Goal: Task Accomplishment & Management: Manage account settings

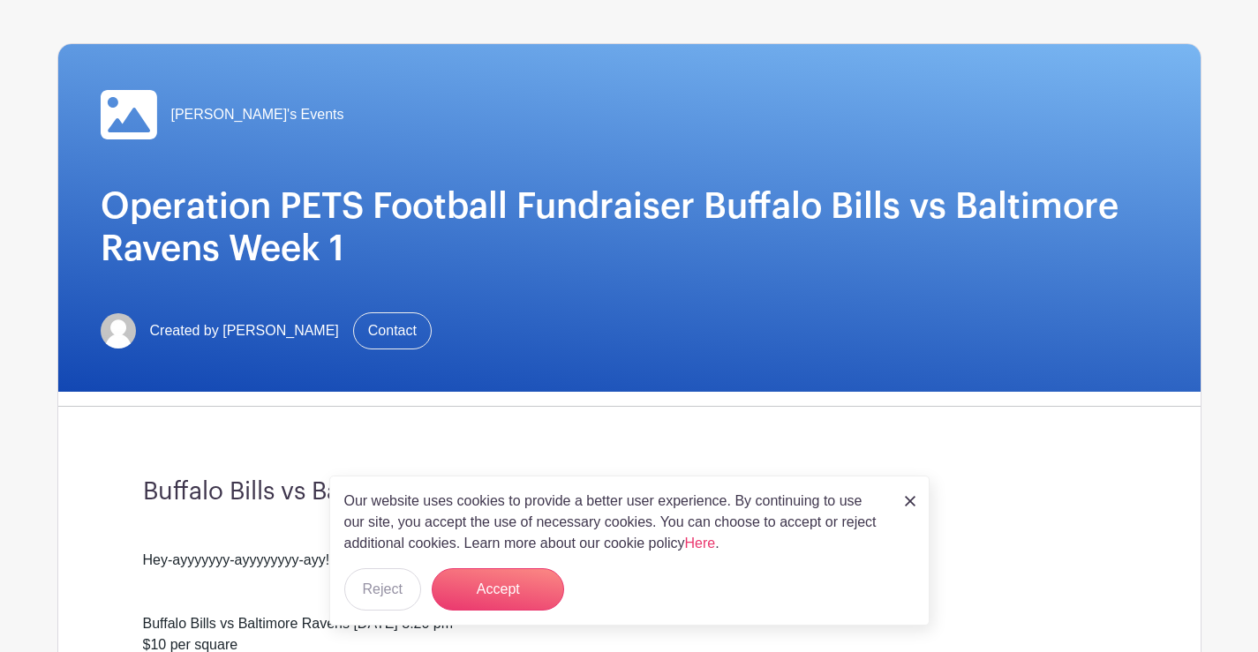
scroll to position [265, 0]
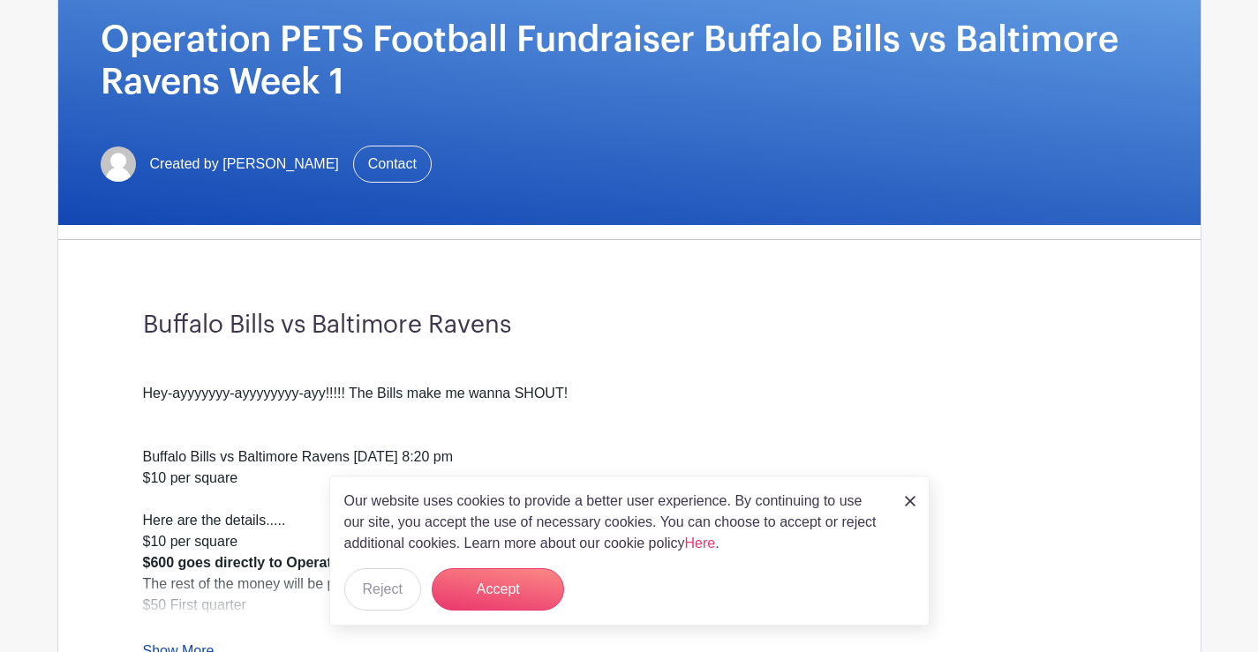
click at [908, 496] on img at bounding box center [910, 501] width 11 height 11
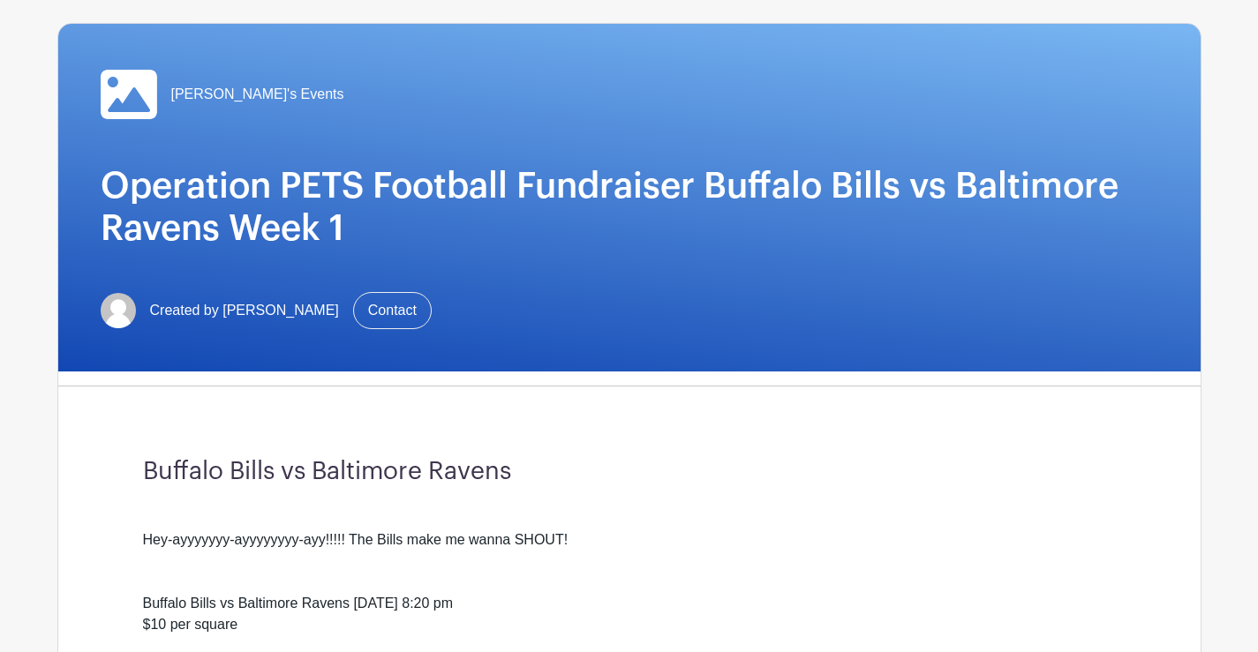
scroll to position [0, 0]
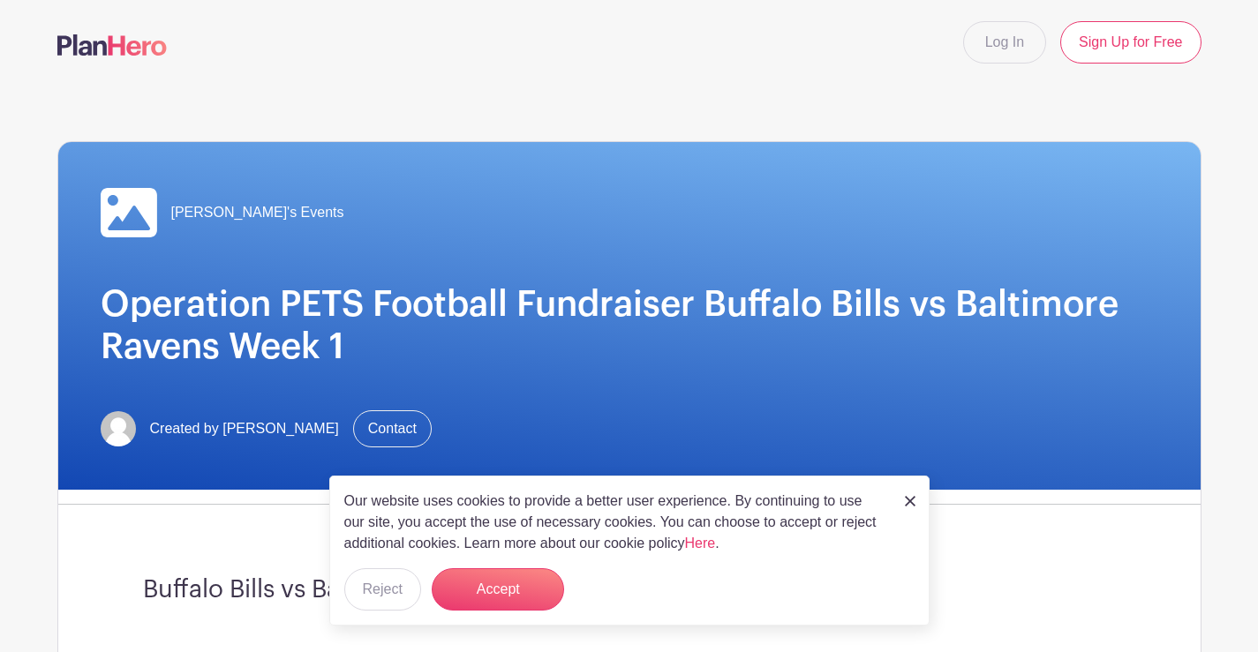
click at [905, 492] on link at bounding box center [910, 500] width 11 height 21
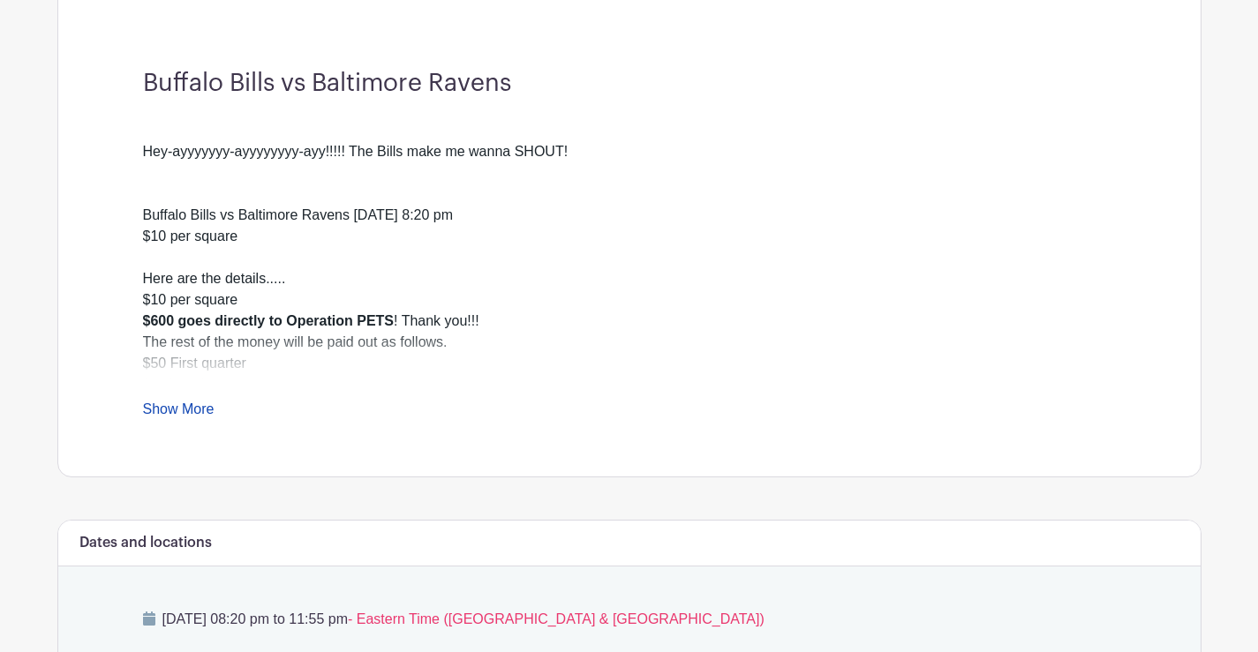
scroll to position [353, 0]
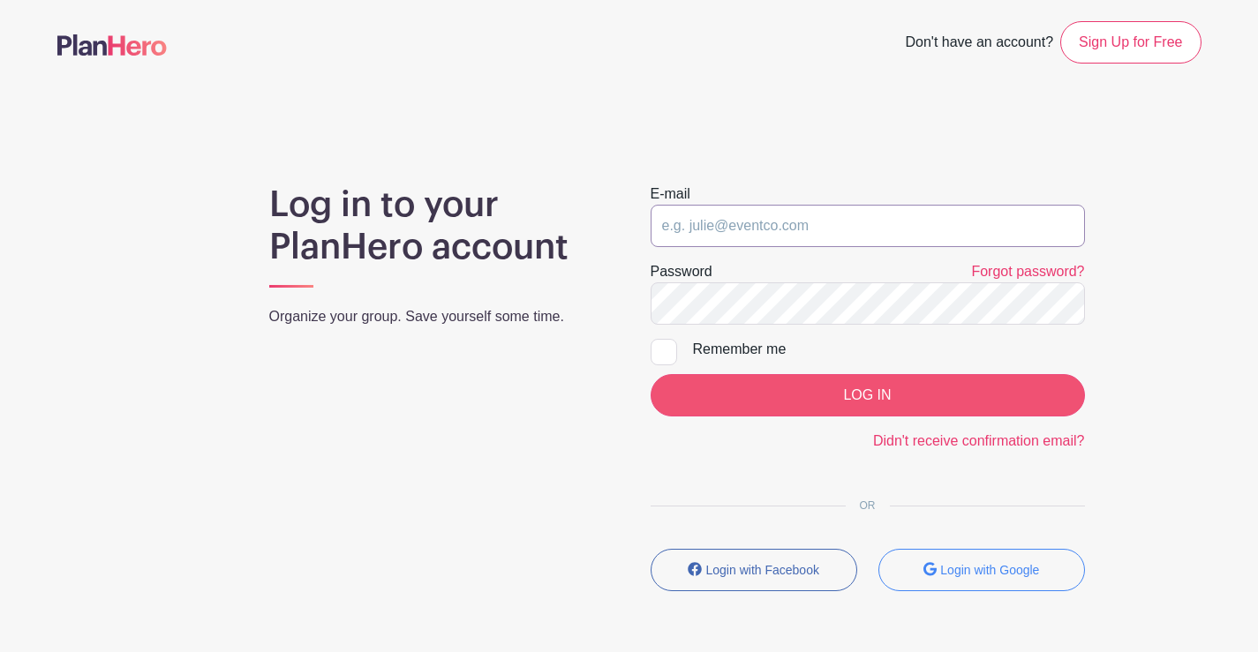
type input "fundraising@operationpets.org"
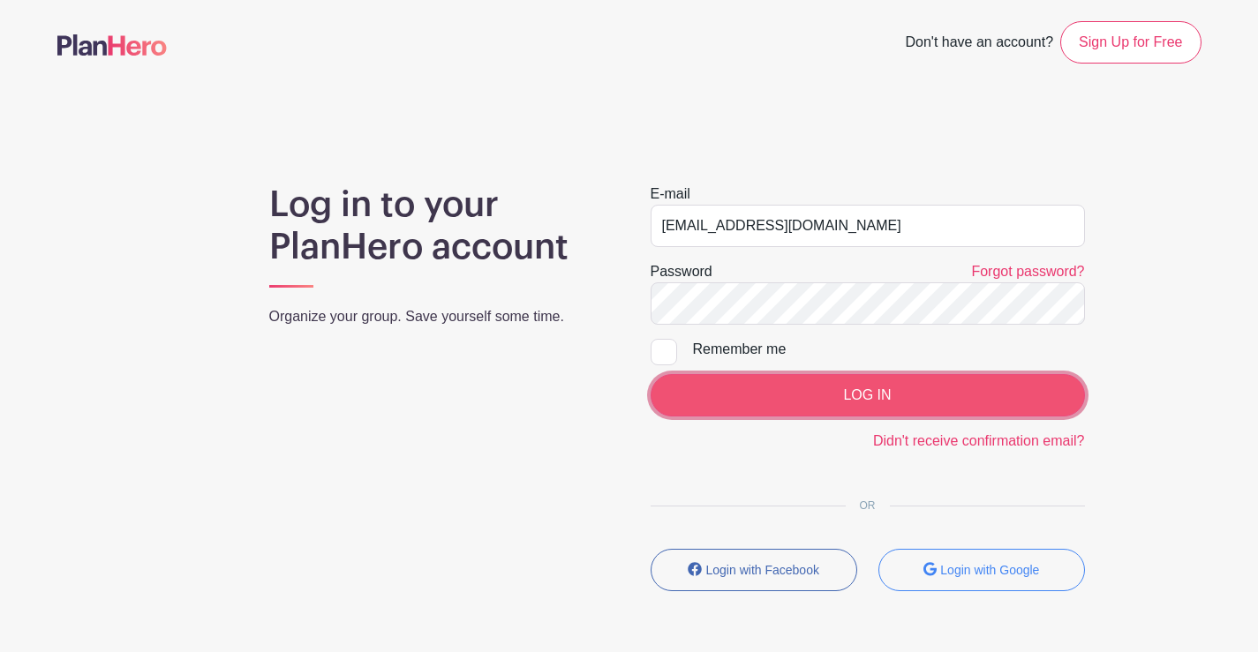
click at [949, 389] on input "LOG IN" at bounding box center [867, 395] width 434 height 42
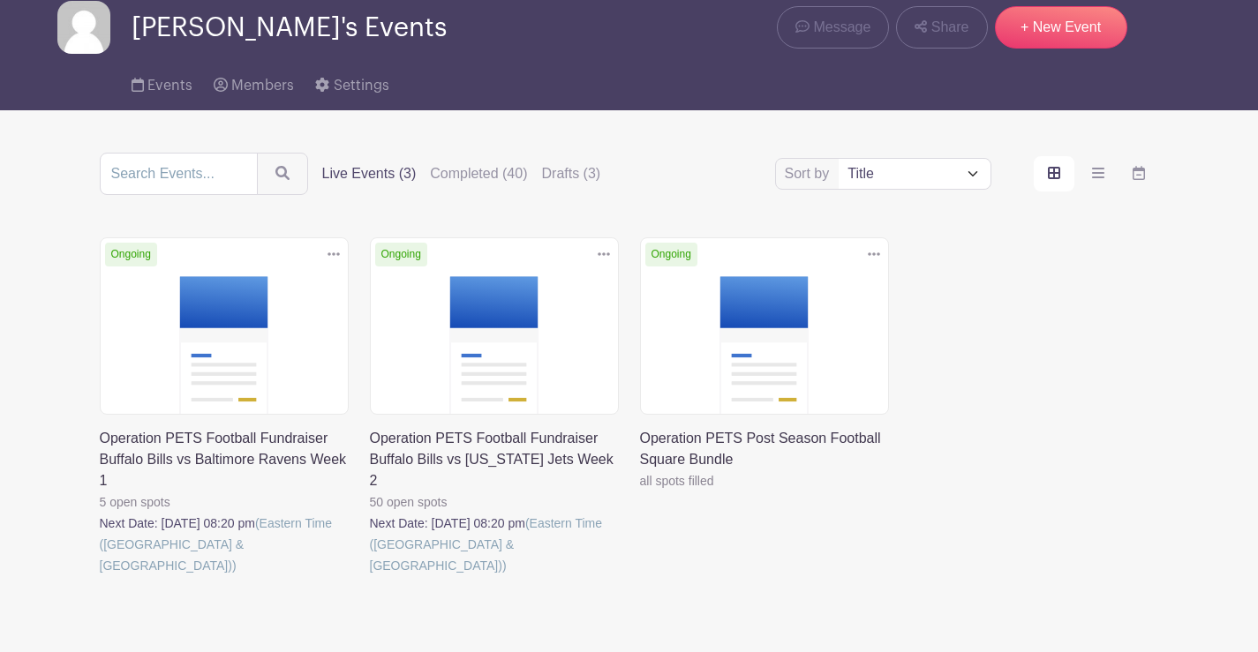
scroll to position [132, 0]
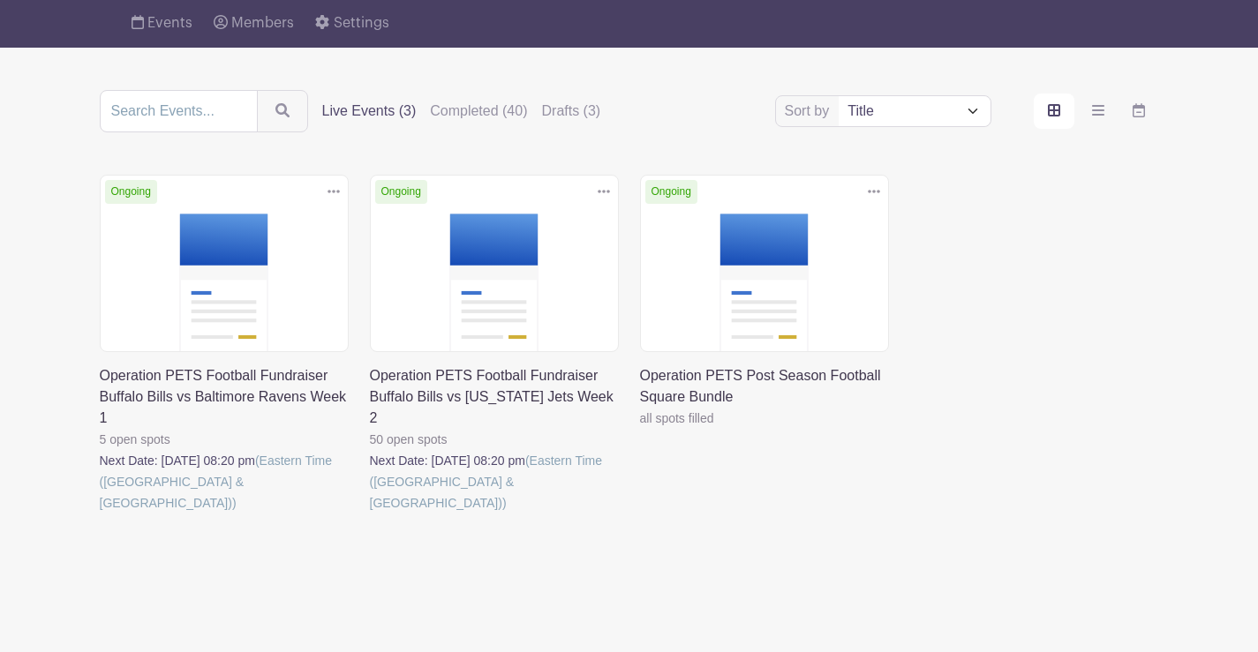
click at [100, 514] on link at bounding box center [100, 514] width 0 height 0
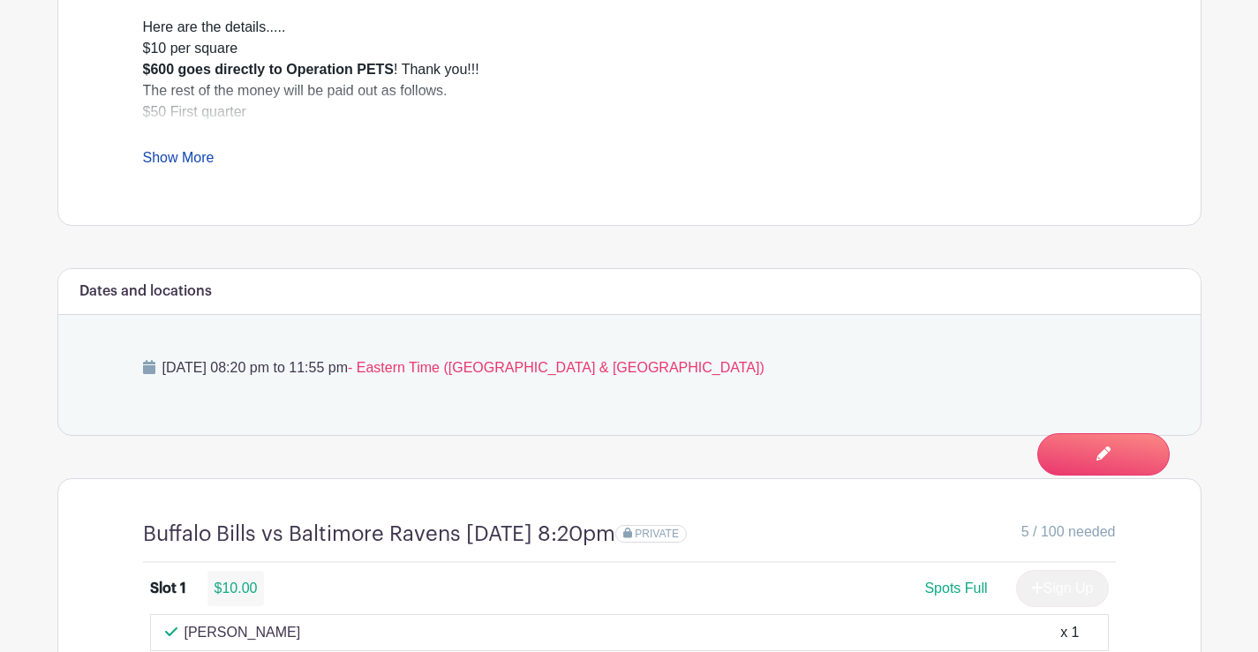
scroll to position [883, 0]
